Goal: Book appointment/travel/reservation

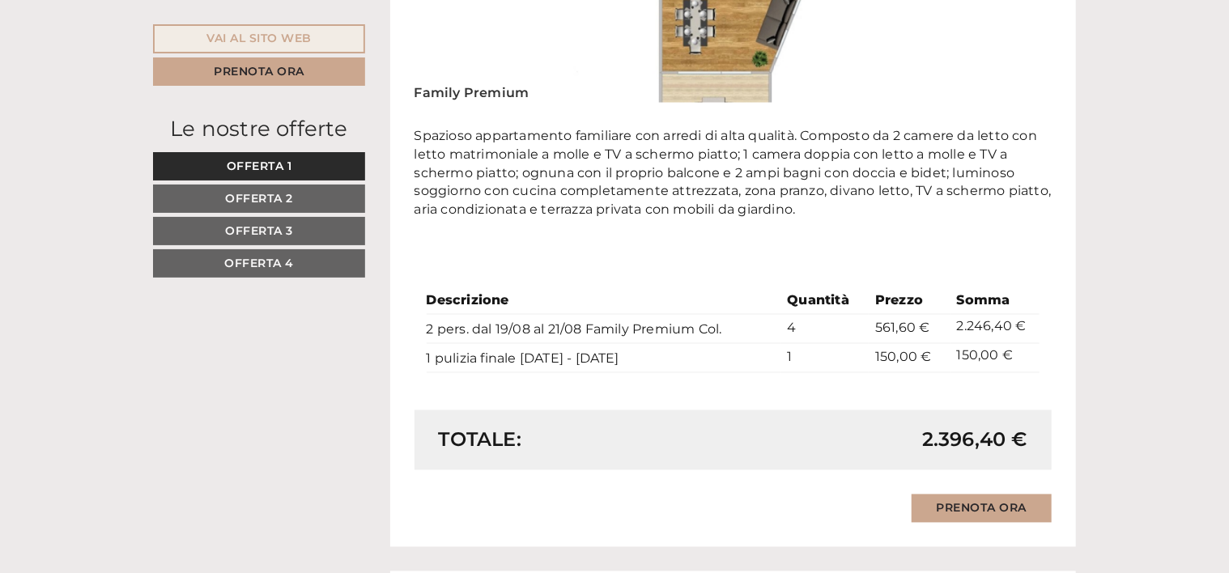
scroll to position [1295, 0]
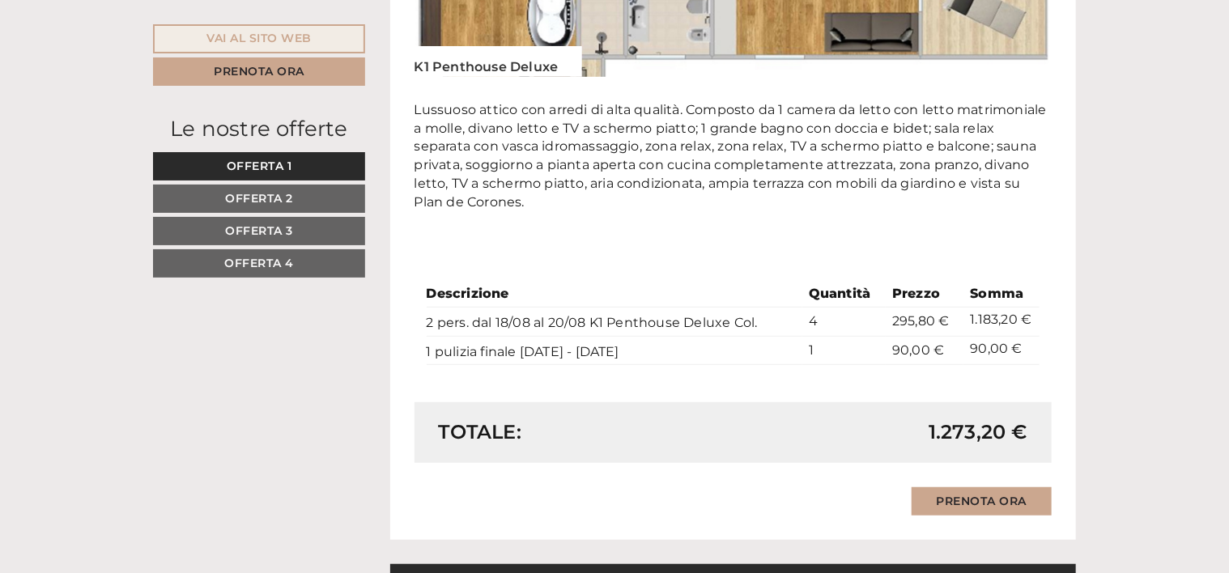
scroll to position [3481, 0]
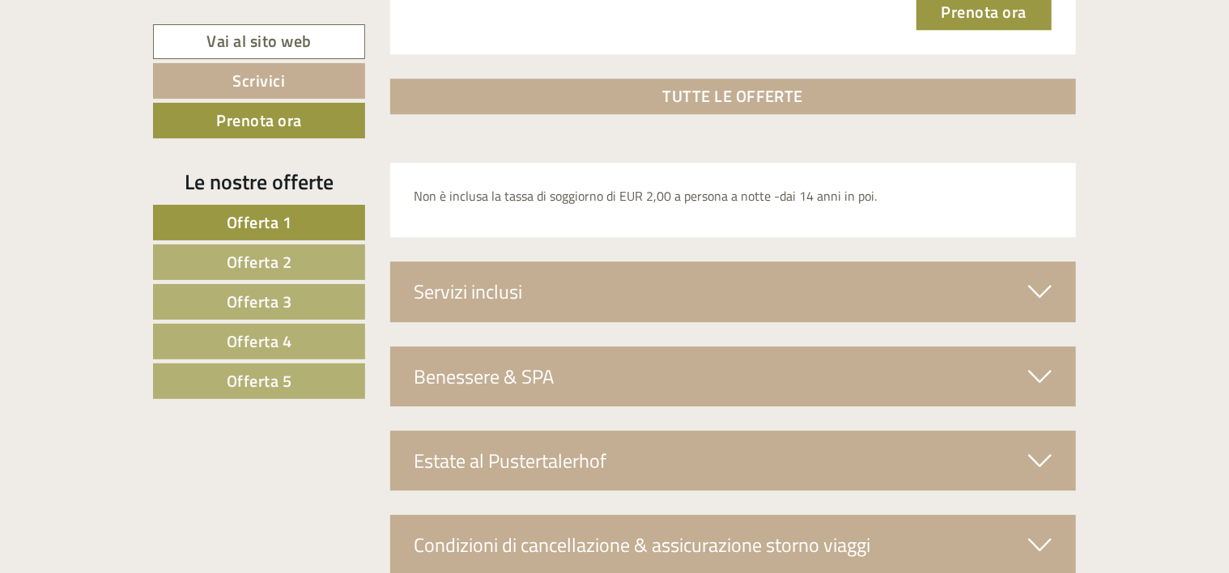
scroll to position [5182, 0]
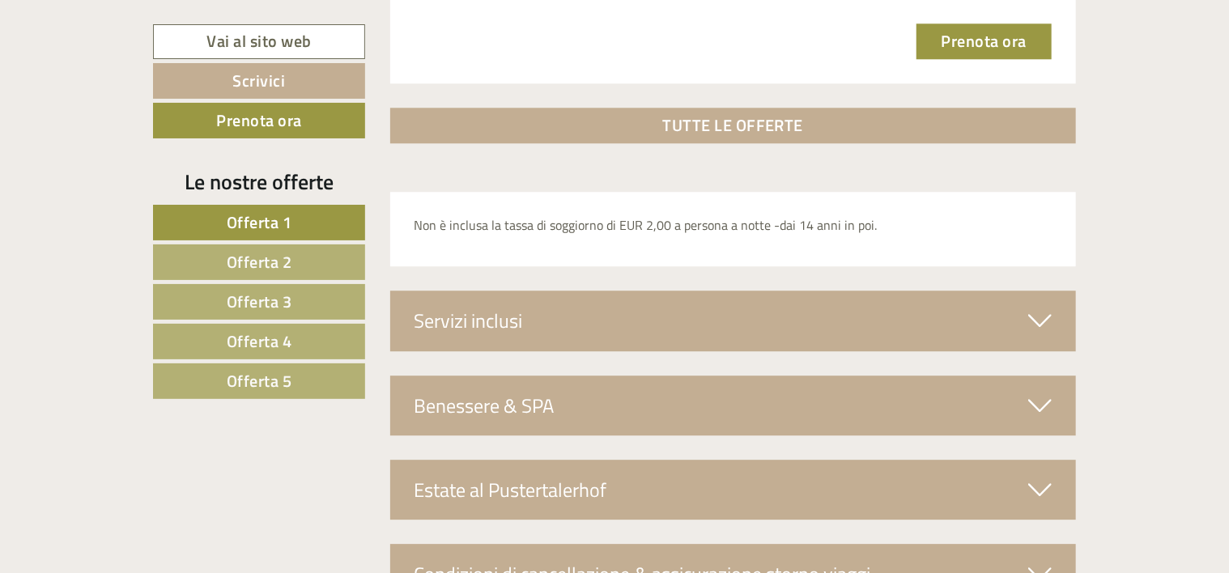
click at [630, 321] on div "Servizi inclusi" at bounding box center [733, 321] width 687 height 60
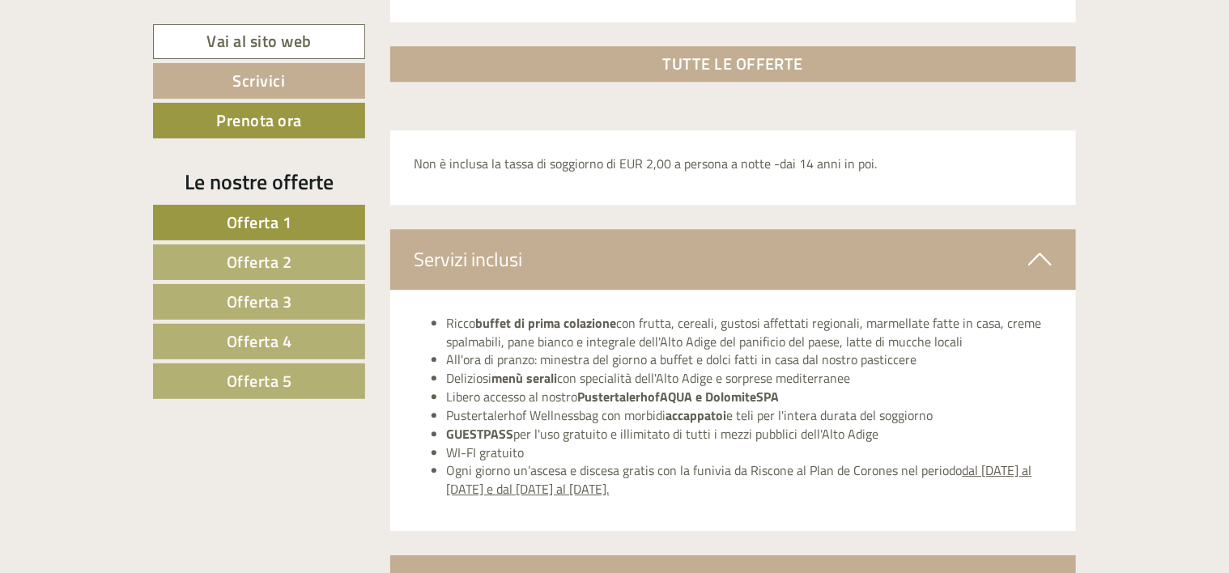
scroll to position [5344, 0]
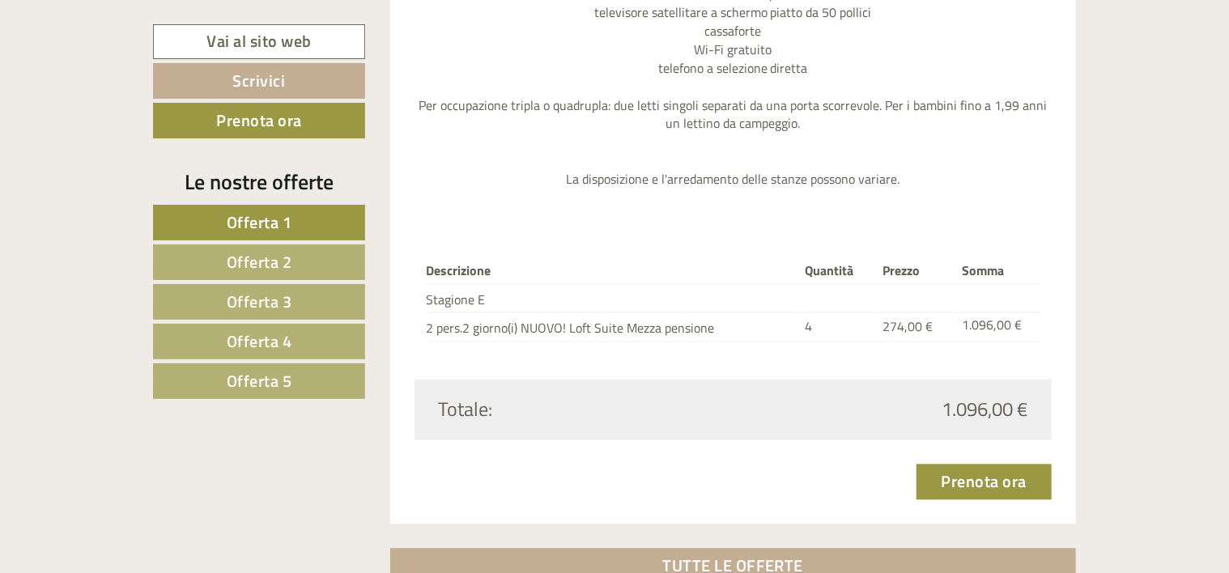
scroll to position [5020, 0]
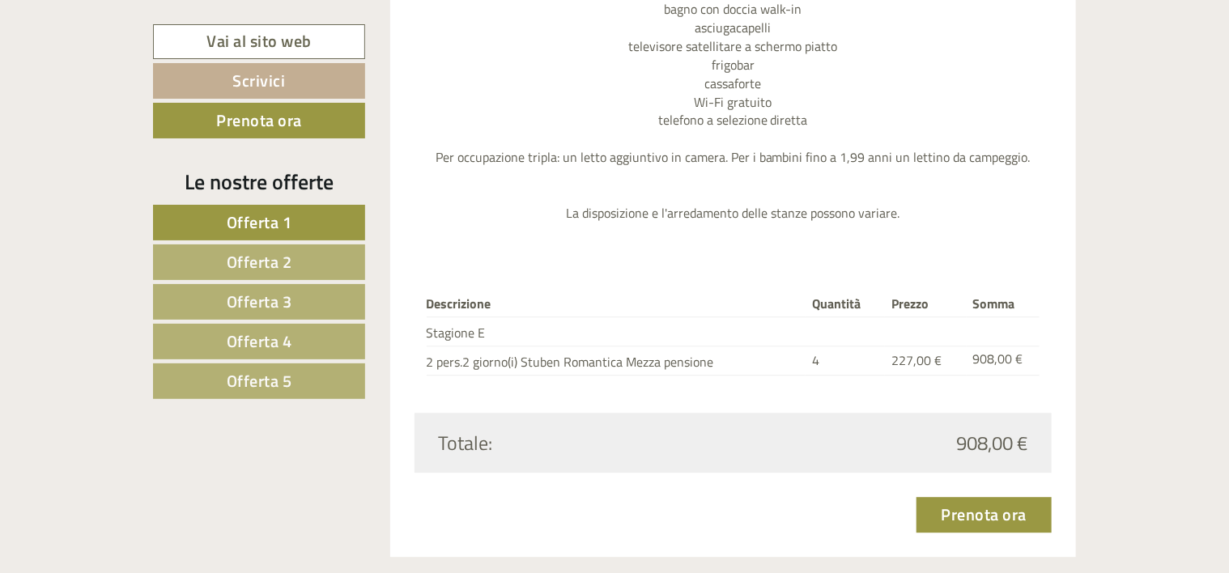
scroll to position [1943, 0]
